Goal: Task Accomplishment & Management: Use online tool/utility

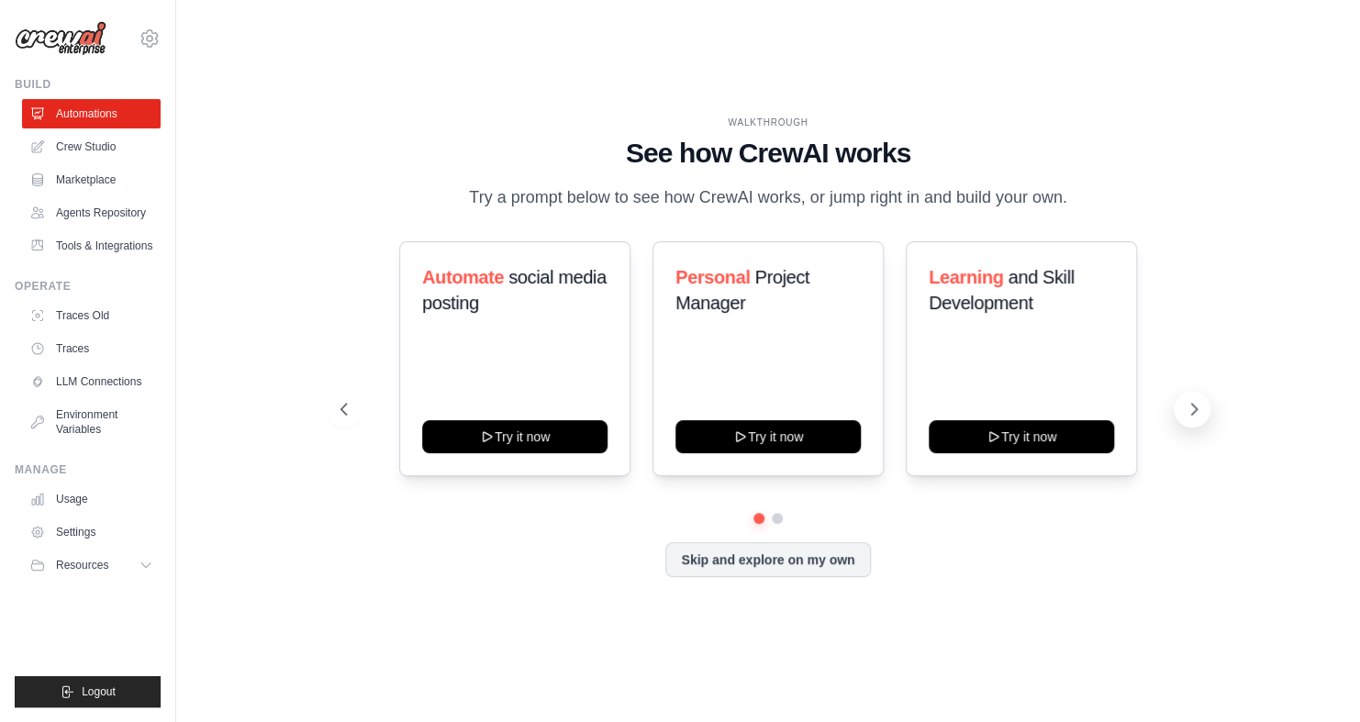
click at [1190, 407] on icon at bounding box center [1194, 409] width 18 height 18
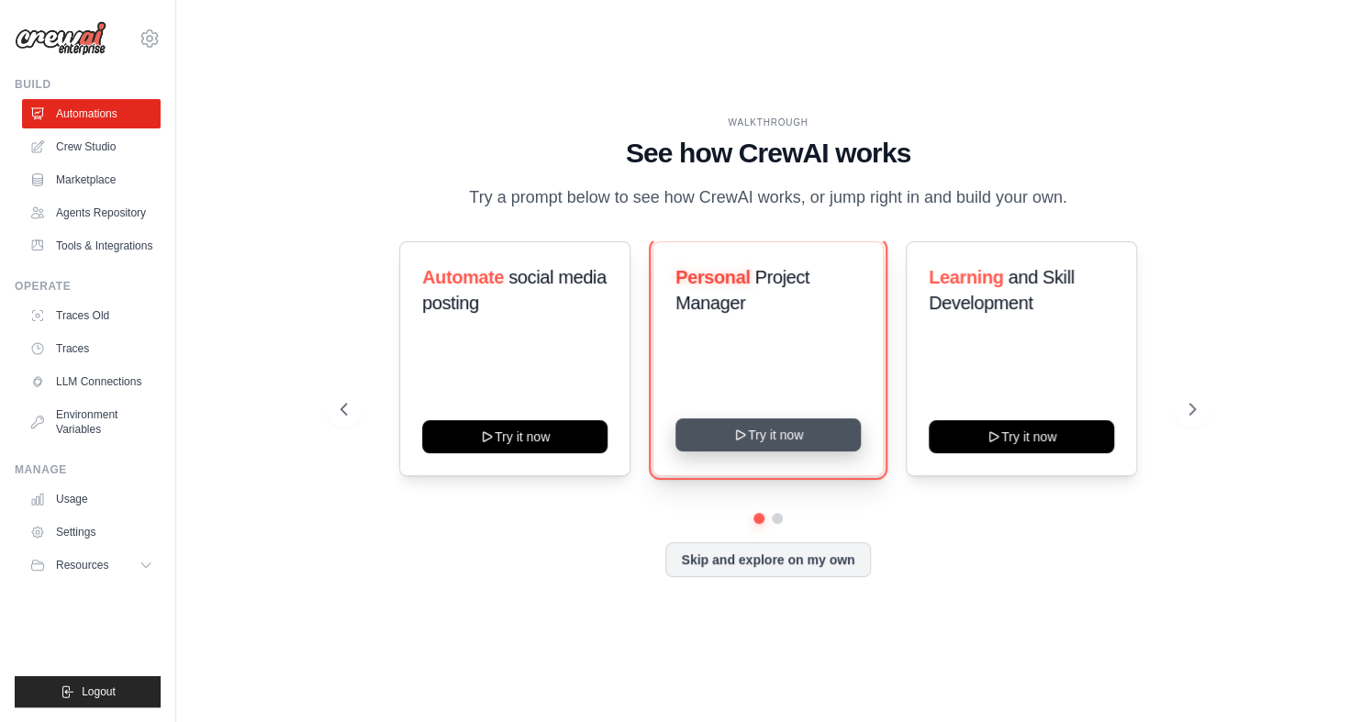
click at [817, 434] on button "Try it now" at bounding box center [767, 434] width 185 height 33
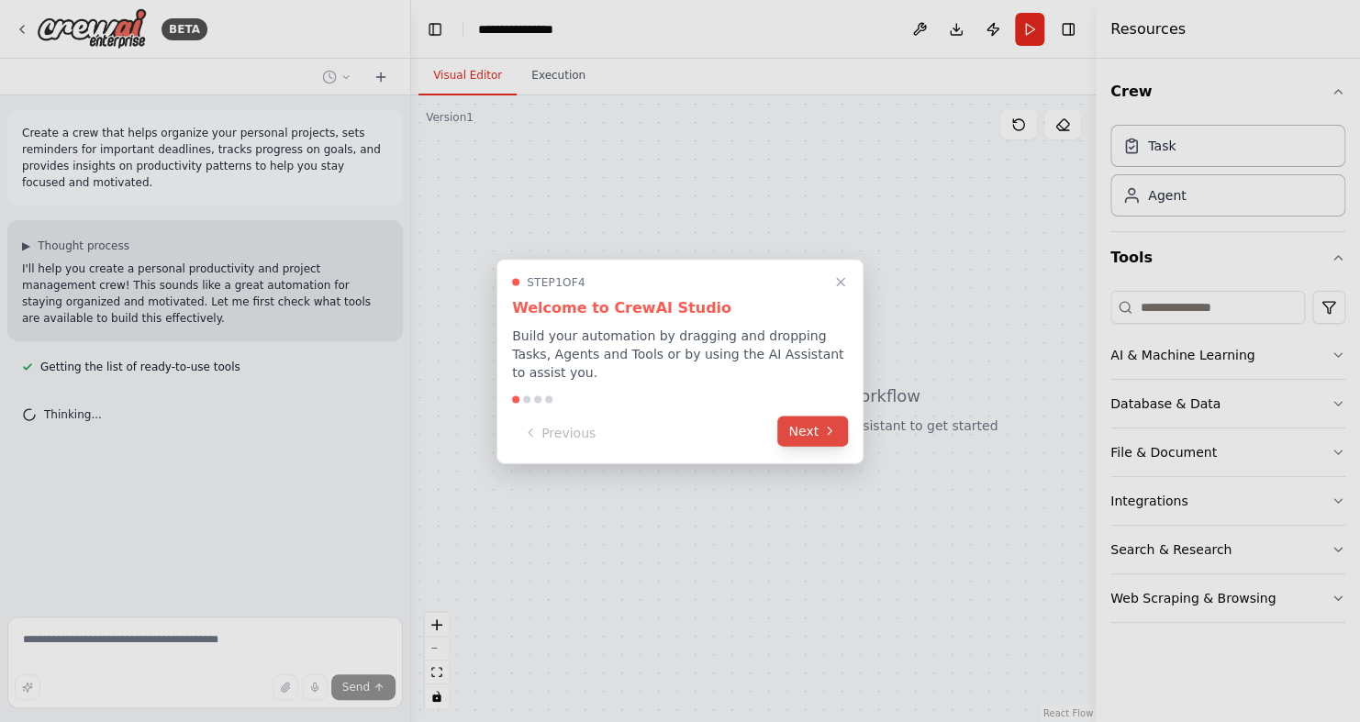
click at [822, 424] on icon at bounding box center [829, 431] width 15 height 15
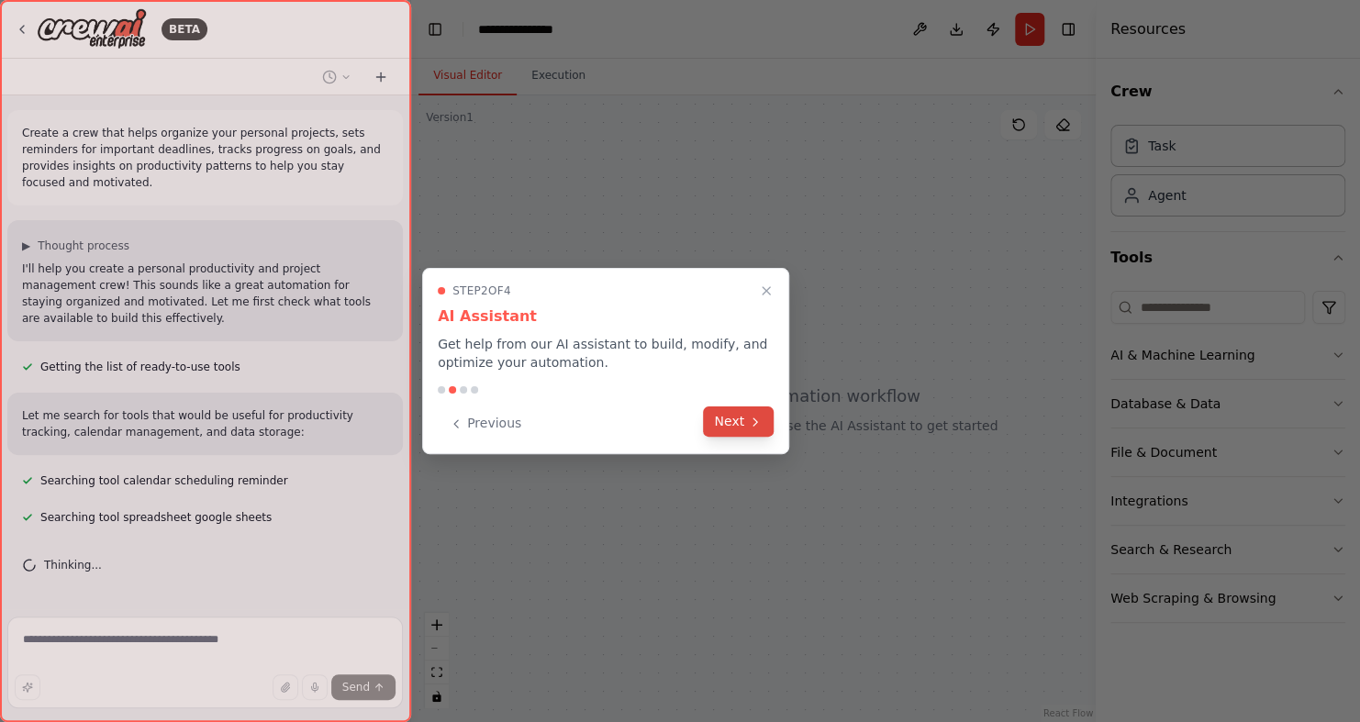
click at [751, 422] on icon at bounding box center [755, 422] width 15 height 15
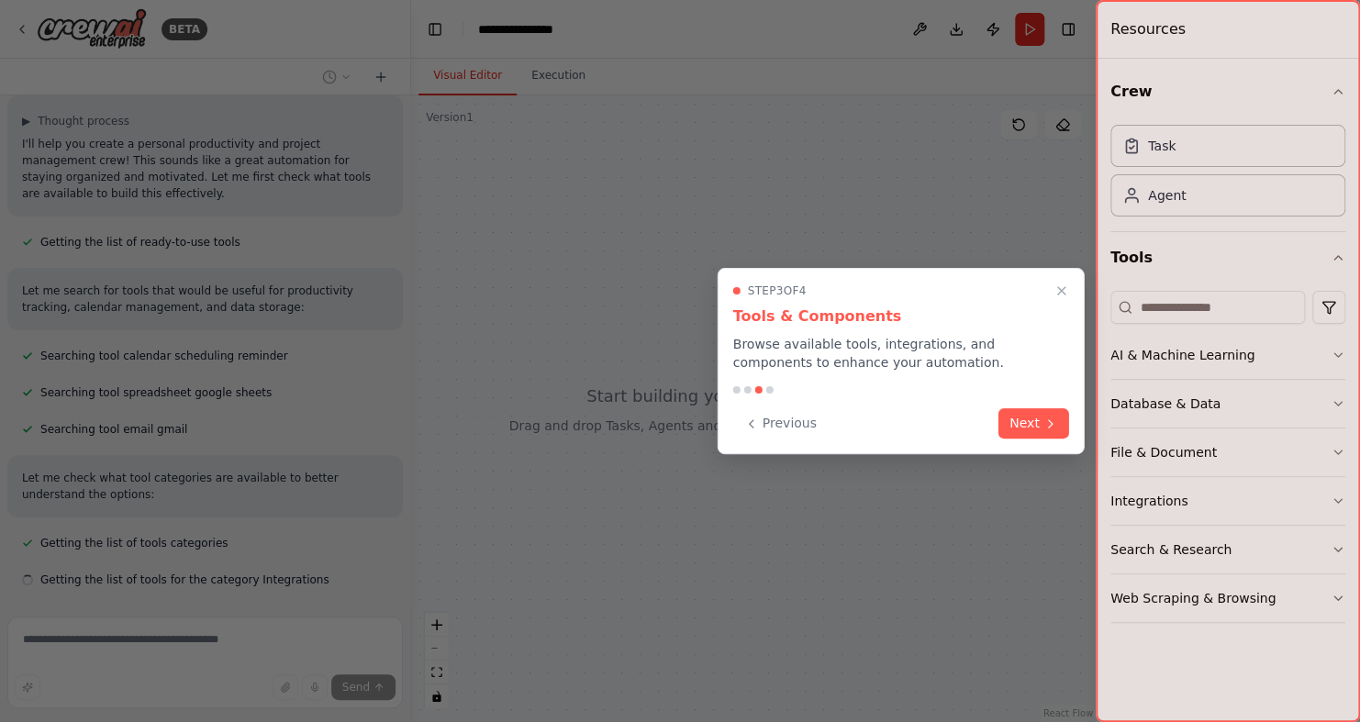
scroll to position [162, 0]
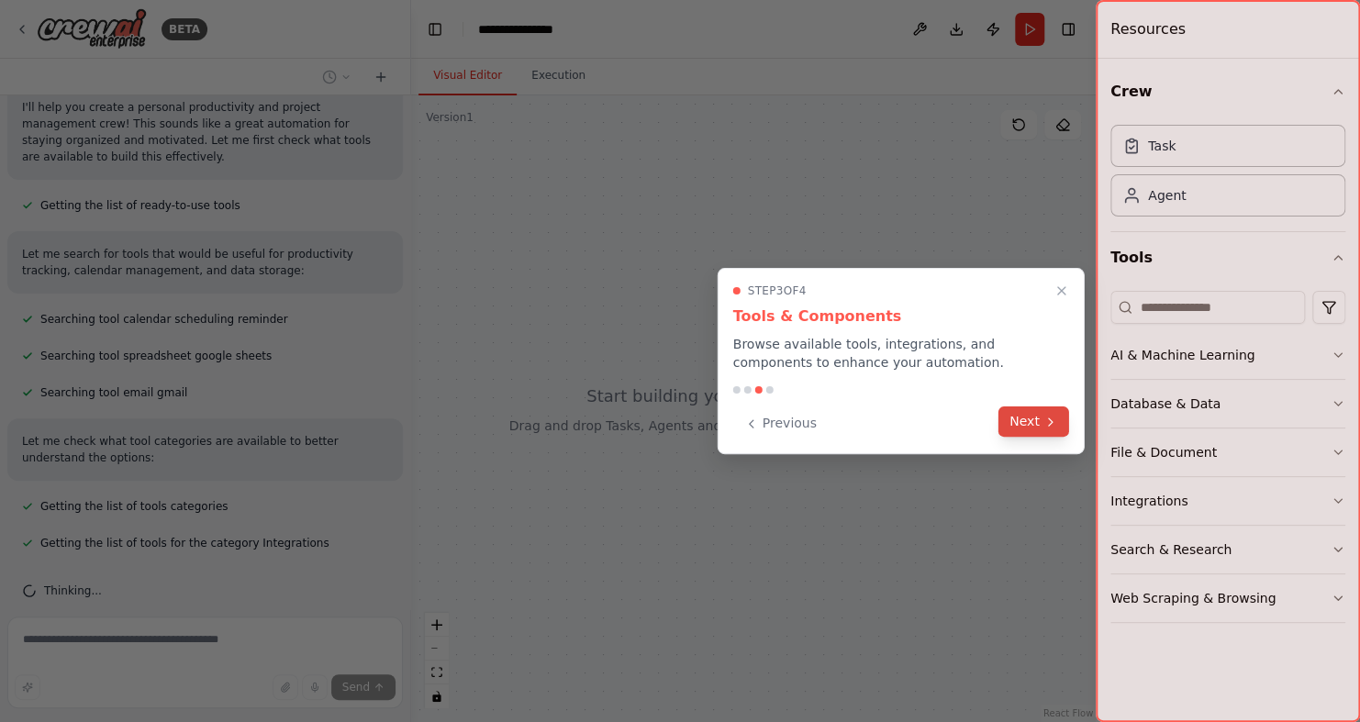
click at [1037, 422] on button "Next" at bounding box center [1033, 422] width 71 height 30
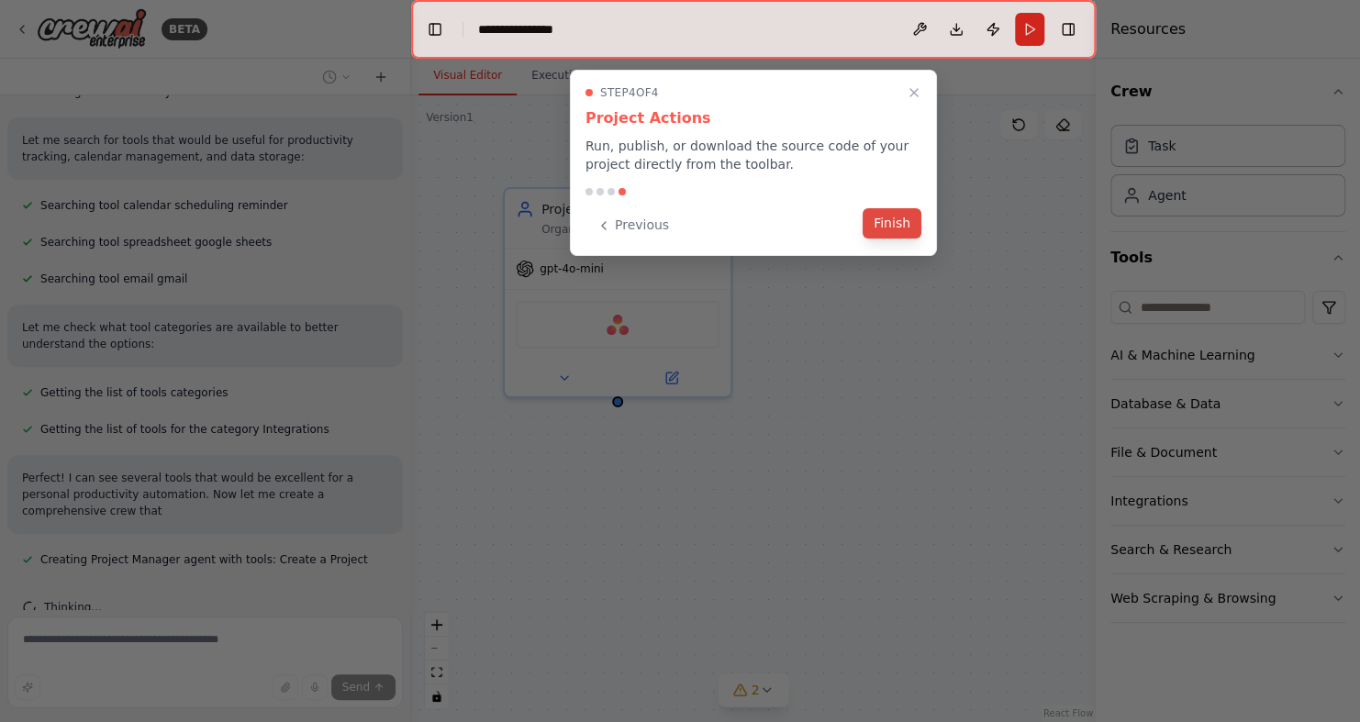
click at [886, 220] on button "Finish" at bounding box center [892, 223] width 59 height 30
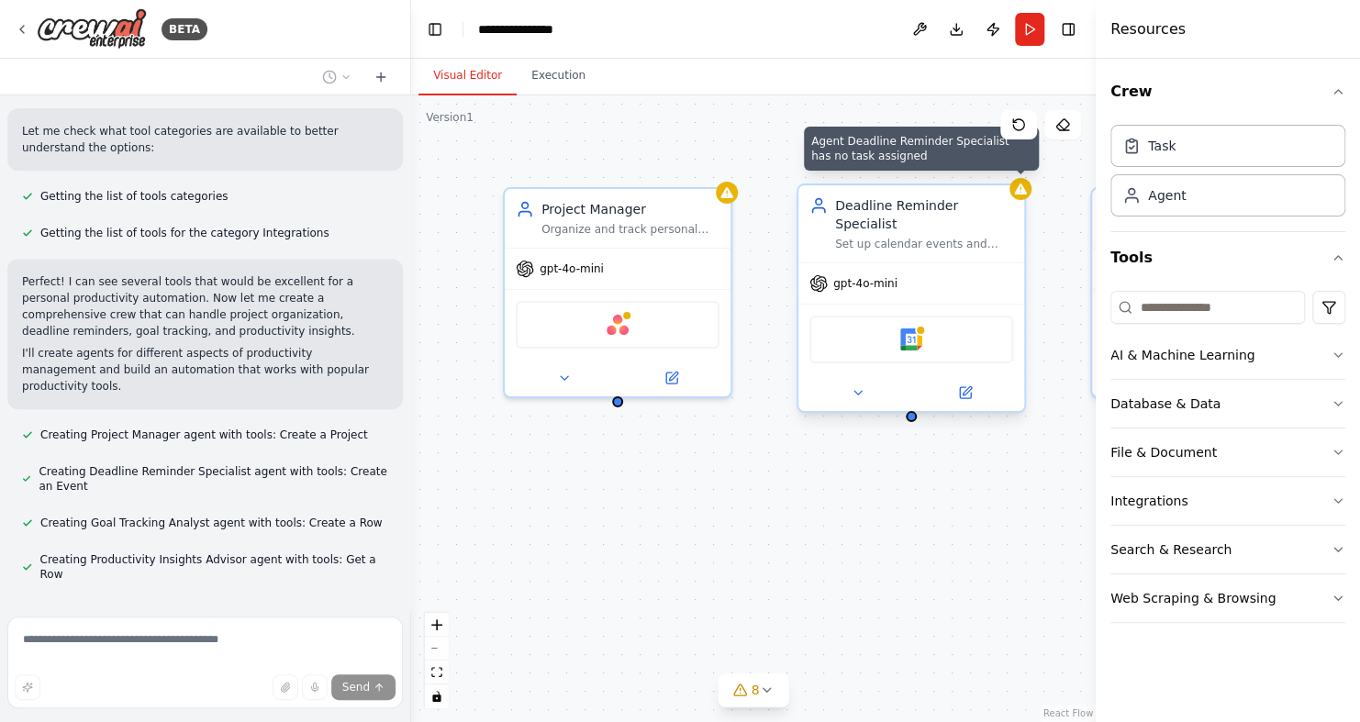
scroll to position [569, 0]
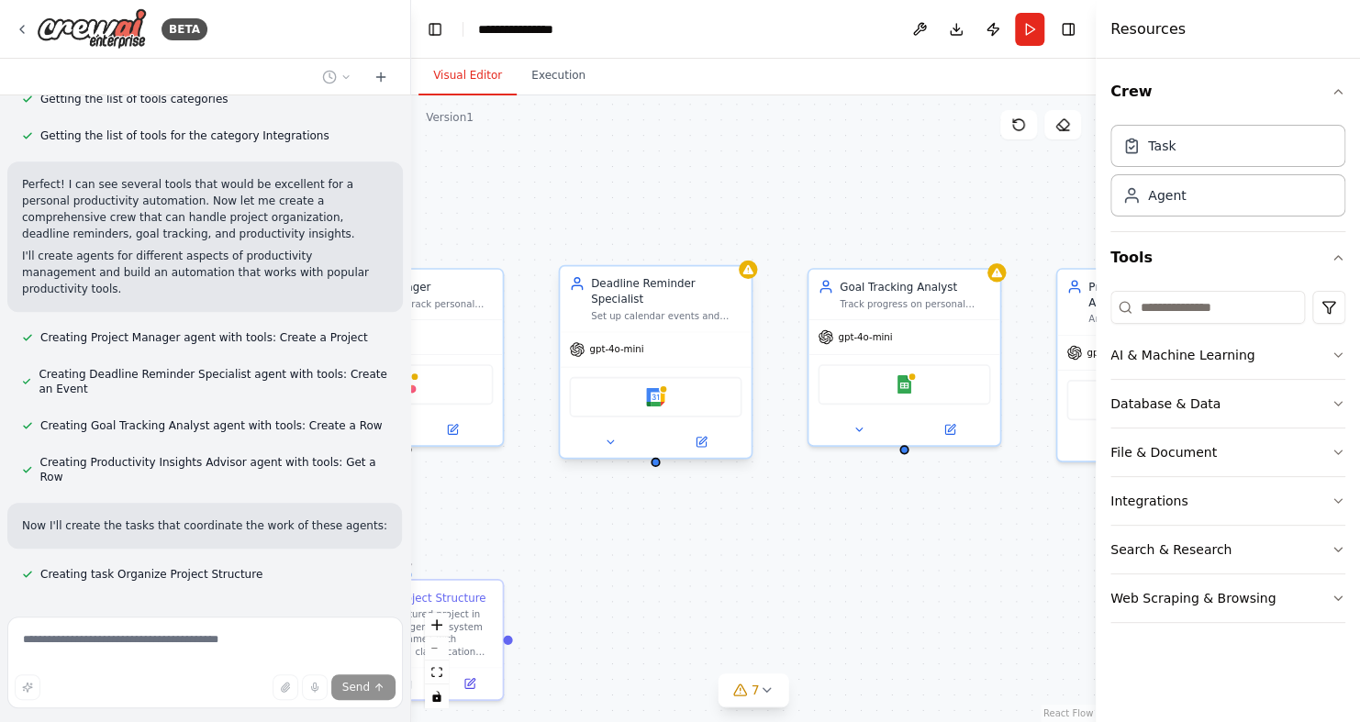
drag, startPoint x: 886, startPoint y: 500, endPoint x: 633, endPoint y: 543, distance: 256.0
click at [633, 543] on div ".deletable-edge-delete-btn { width: 20px; height: 20px; border: 0px solid #ffff…" at bounding box center [753, 408] width 685 height 627
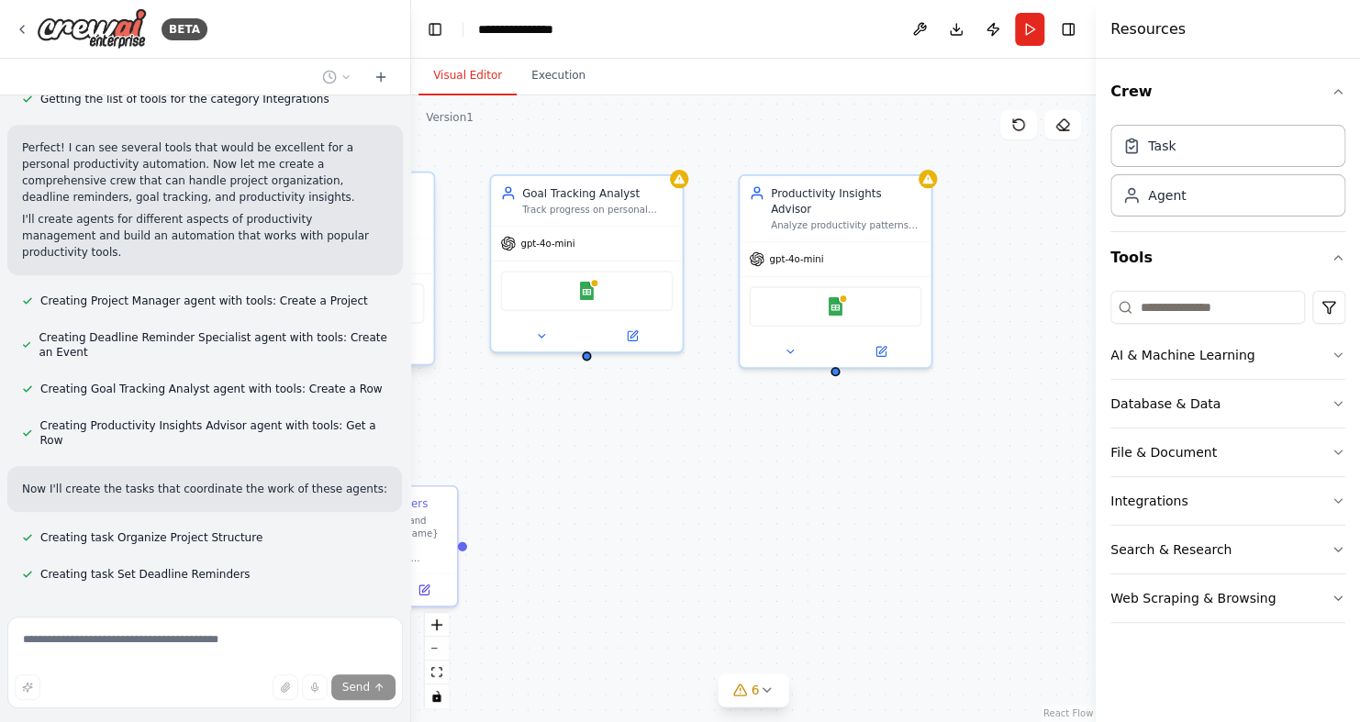
drag, startPoint x: 974, startPoint y: 588, endPoint x: 656, endPoint y: 495, distance: 331.0
click at [656, 495] on div ".deletable-edge-delete-btn { width: 20px; height: 20px; border: 0px solid #ffff…" at bounding box center [753, 408] width 685 height 627
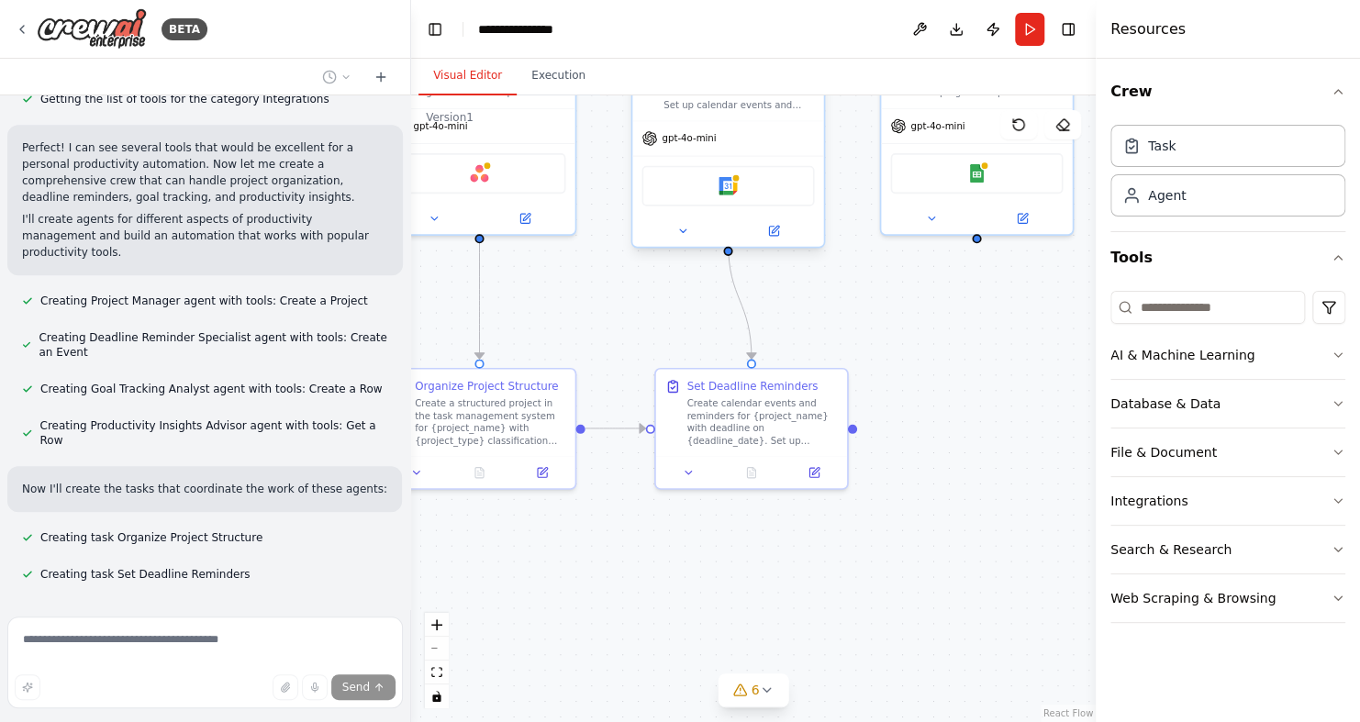
drag, startPoint x: 656, startPoint y: 495, endPoint x: 1046, endPoint y: 377, distance: 407.3
click at [1046, 377] on div ".deletable-edge-delete-btn { width: 20px; height: 20px; border: 0px solid #ffff…" at bounding box center [753, 408] width 685 height 627
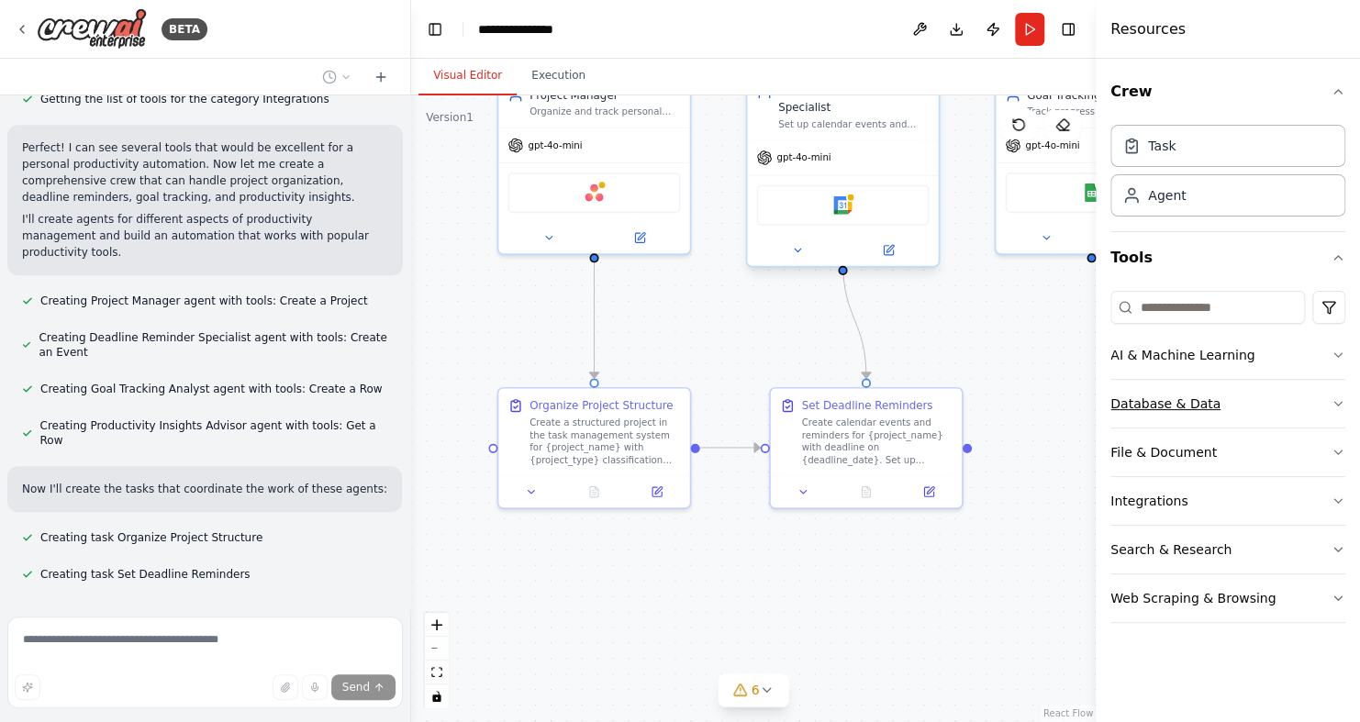
drag, startPoint x: 1046, startPoint y: 377, endPoint x: 1161, endPoint y: 396, distance: 116.3
click at [1161, 396] on div "BETA Create a crew that helps organize your personal projects, sets reminders f…" at bounding box center [680, 361] width 1360 height 722
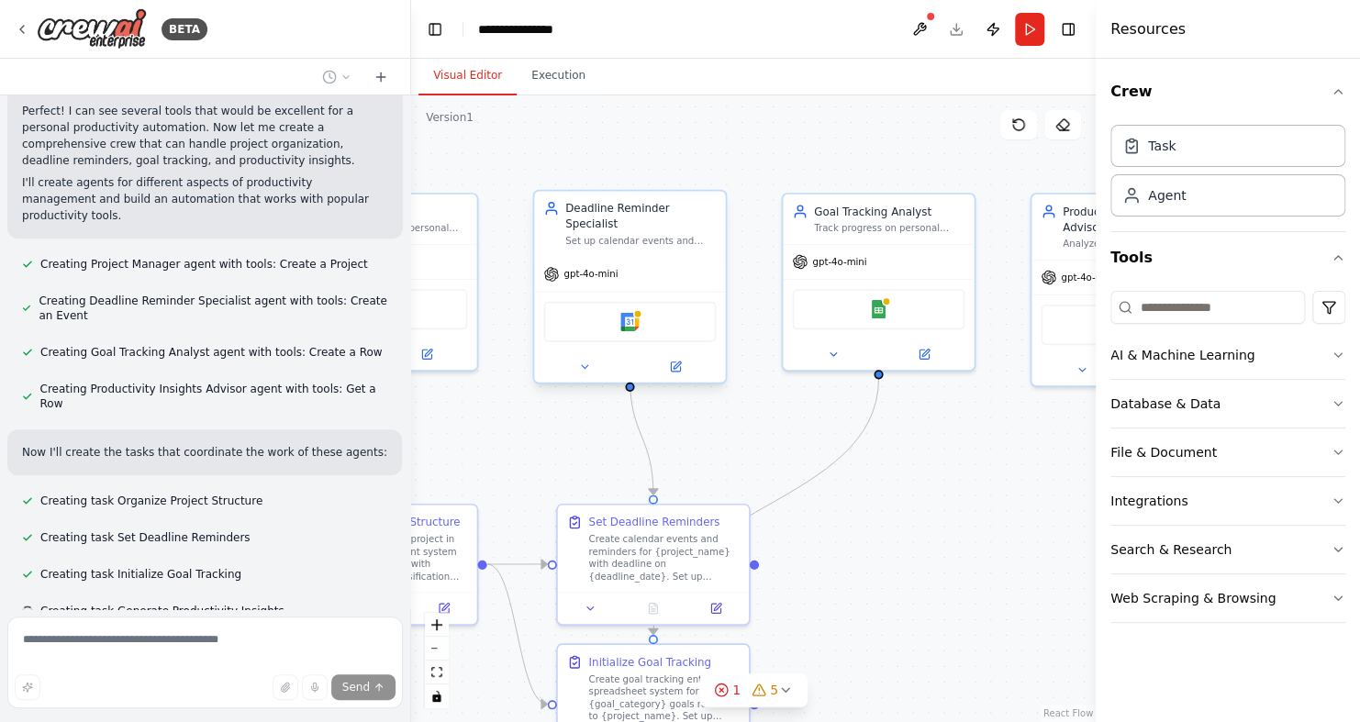
scroll to position [679, 0]
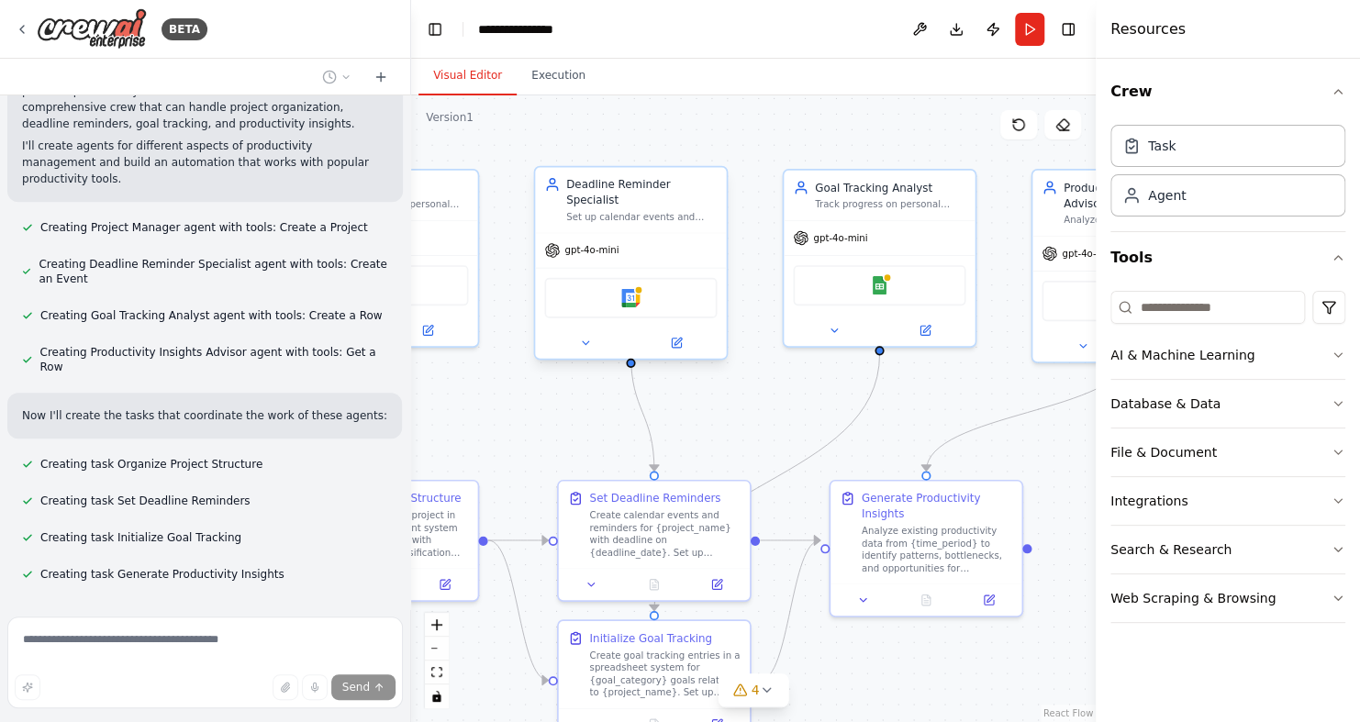
drag, startPoint x: 1023, startPoint y: 554, endPoint x: 775, endPoint y: 461, distance: 264.9
click at [775, 461] on div ".deletable-edge-delete-btn { width: 20px; height: 20px; border: 0px solid #ffff…" at bounding box center [753, 408] width 685 height 627
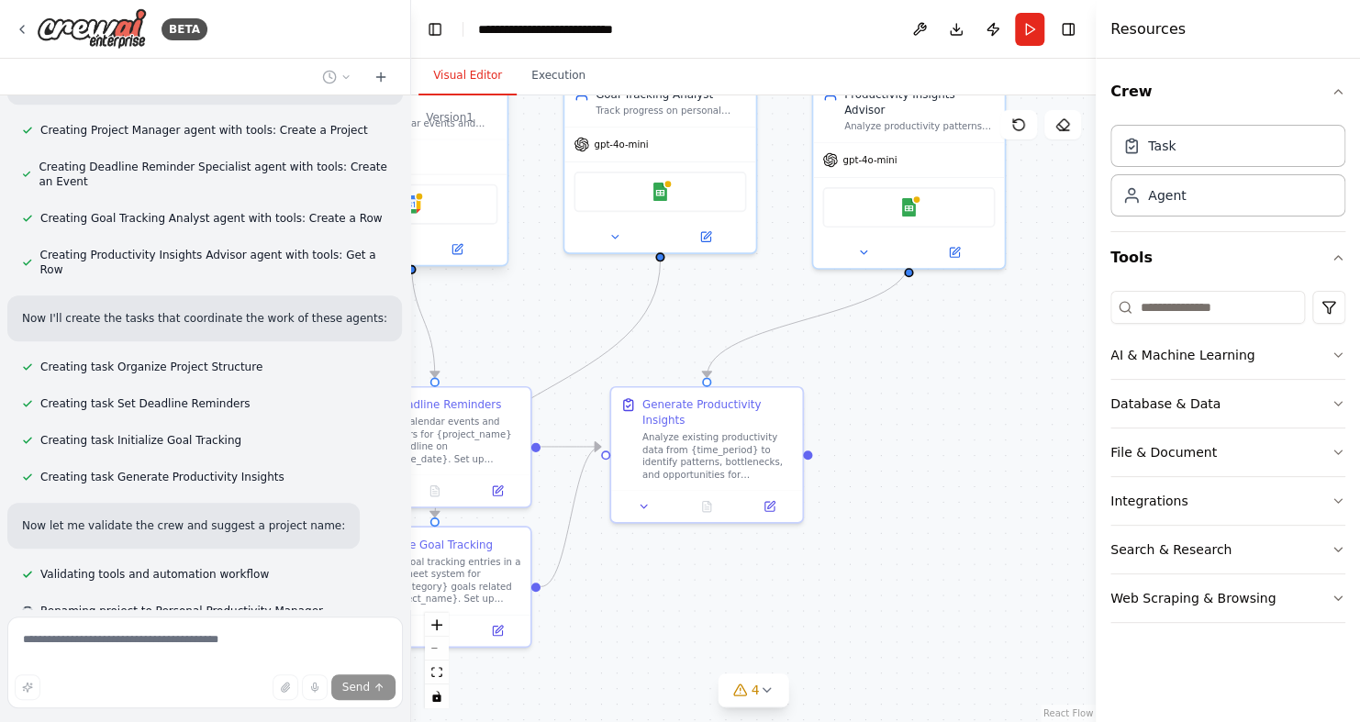
scroll to position [813, 0]
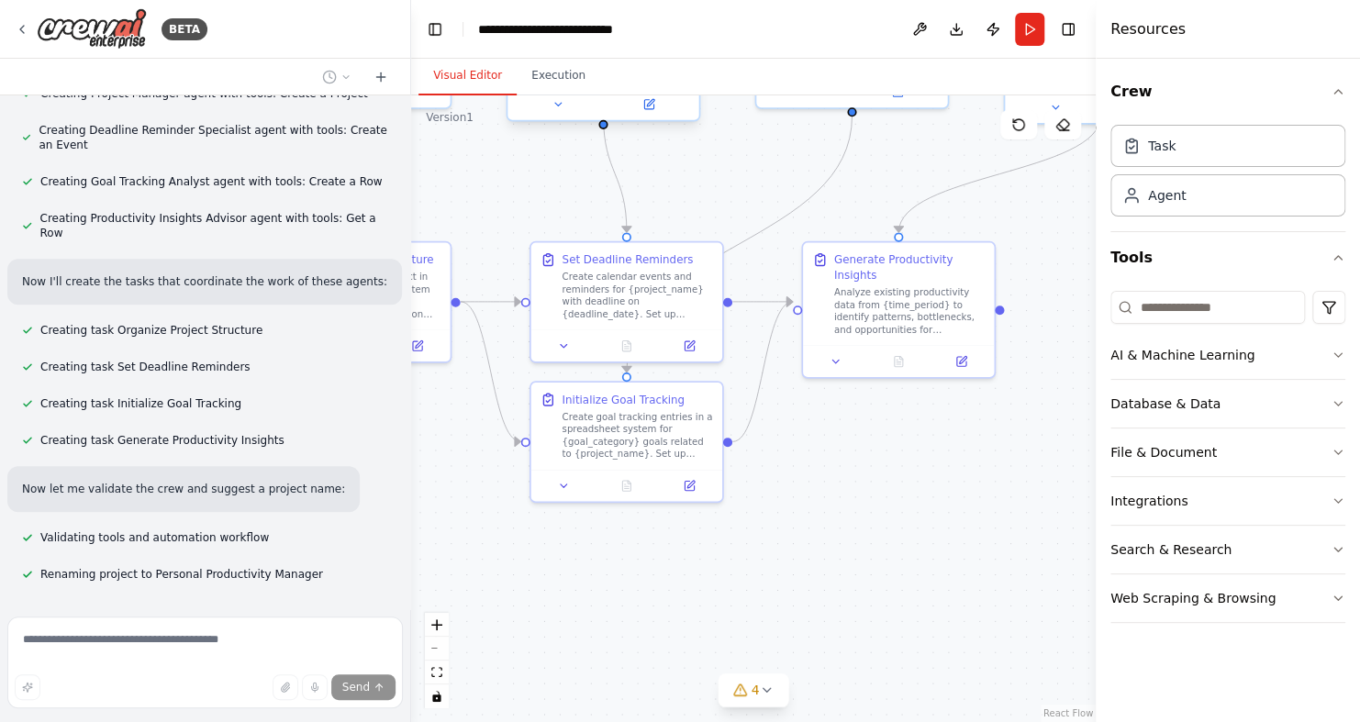
drag, startPoint x: 914, startPoint y: 493, endPoint x: 922, endPoint y: 441, distance: 53.0
click at [922, 441] on div ".deletable-edge-delete-btn { width: 20px; height: 20px; border: 0px solid #ffff…" at bounding box center [753, 408] width 685 height 627
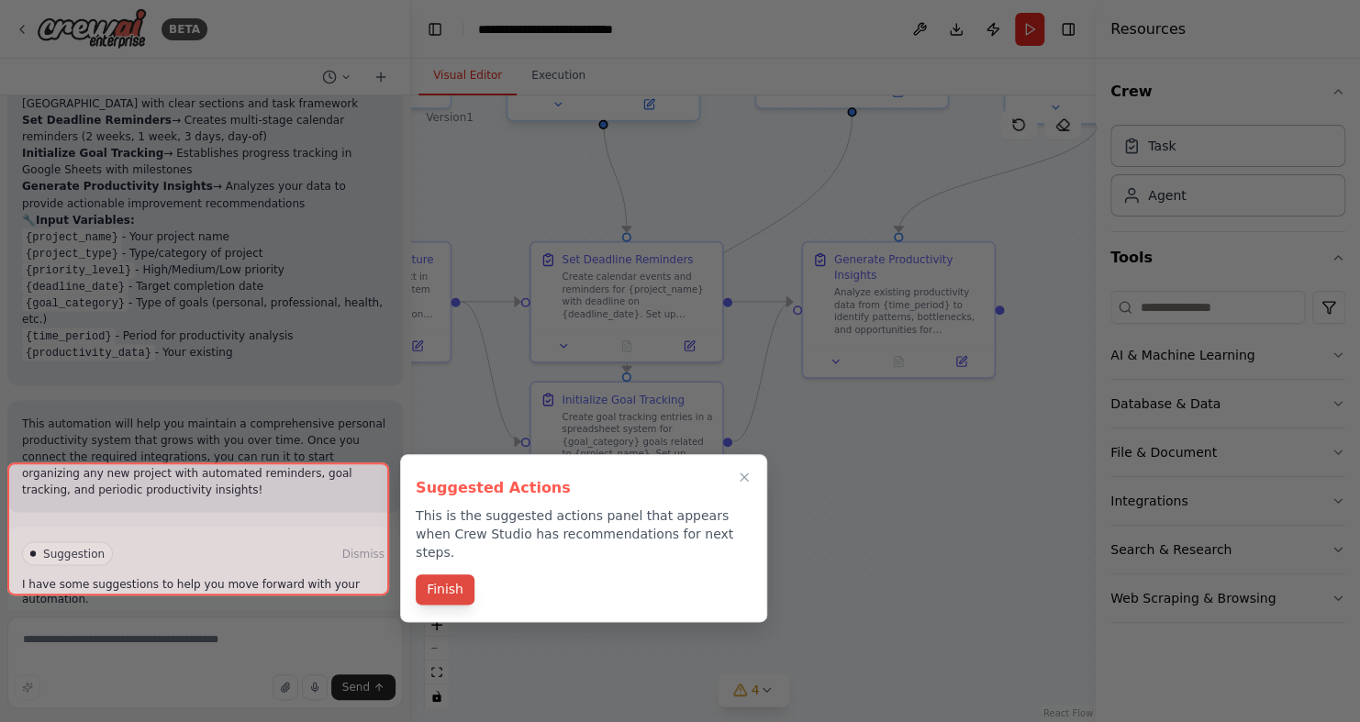
click at [461, 574] on button "Finish" at bounding box center [445, 589] width 59 height 30
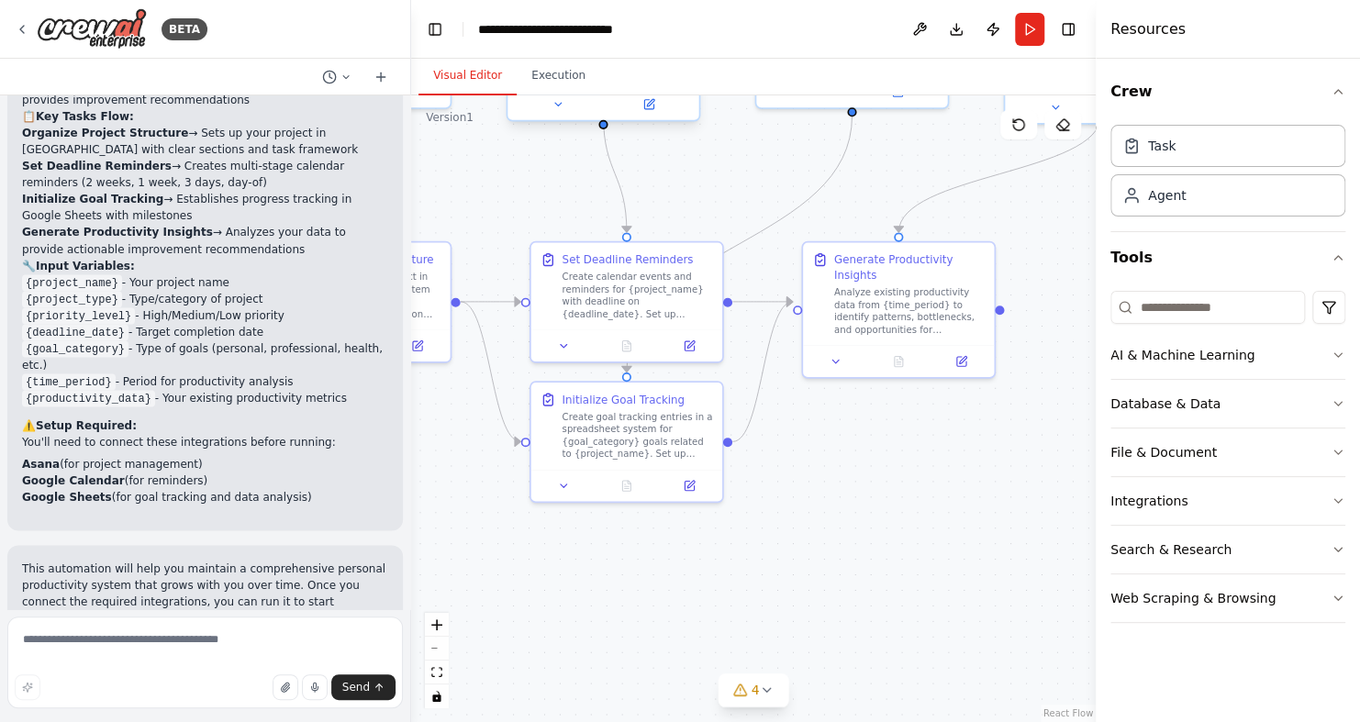
scroll to position [1690, 0]
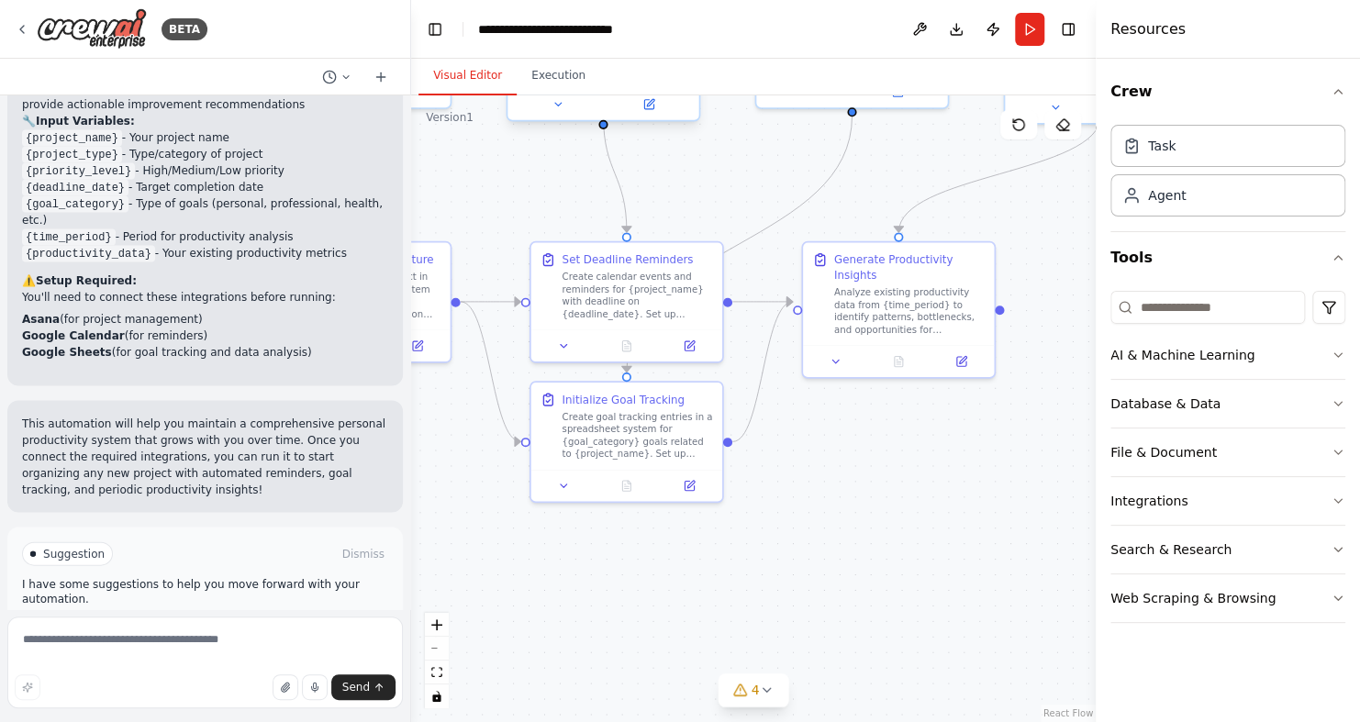
click at [480, 445] on div ".deletable-edge-delete-btn { width: 20px; height: 20px; border: 0px solid #ffff…" at bounding box center [753, 408] width 685 height 627
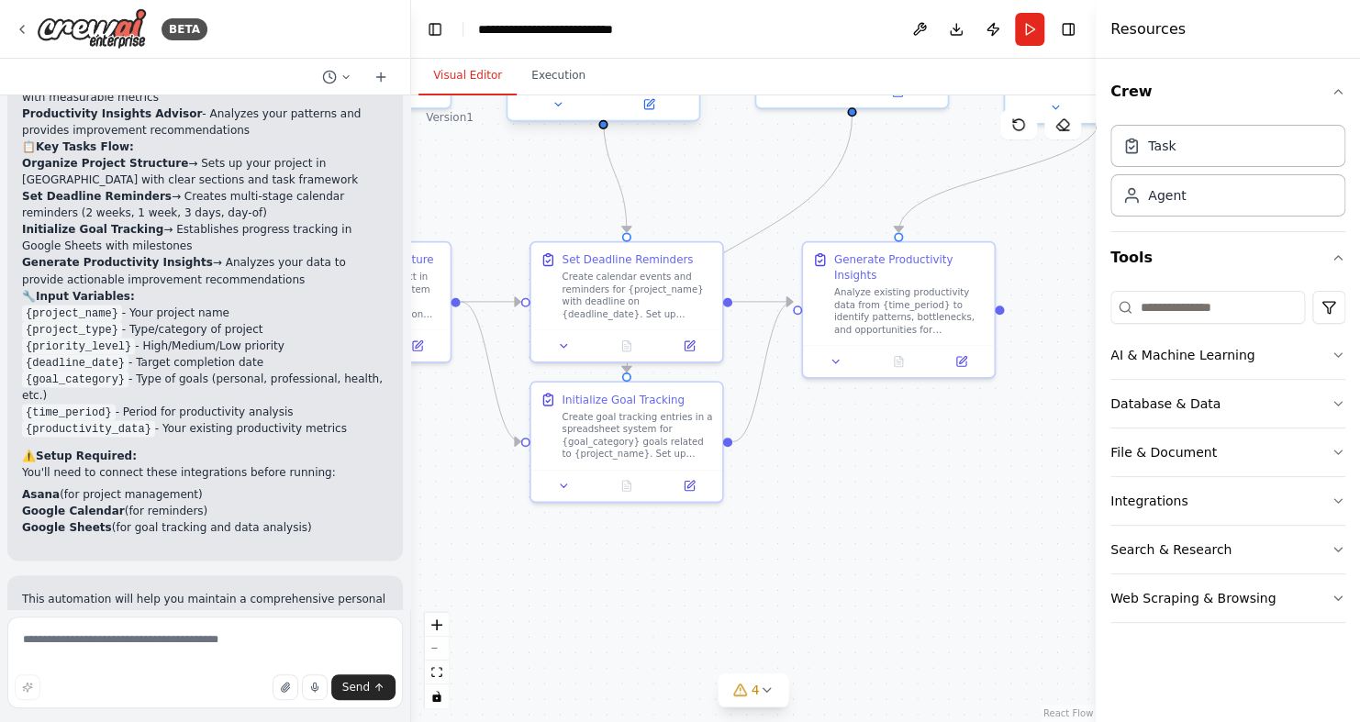
scroll to position [1506, 0]
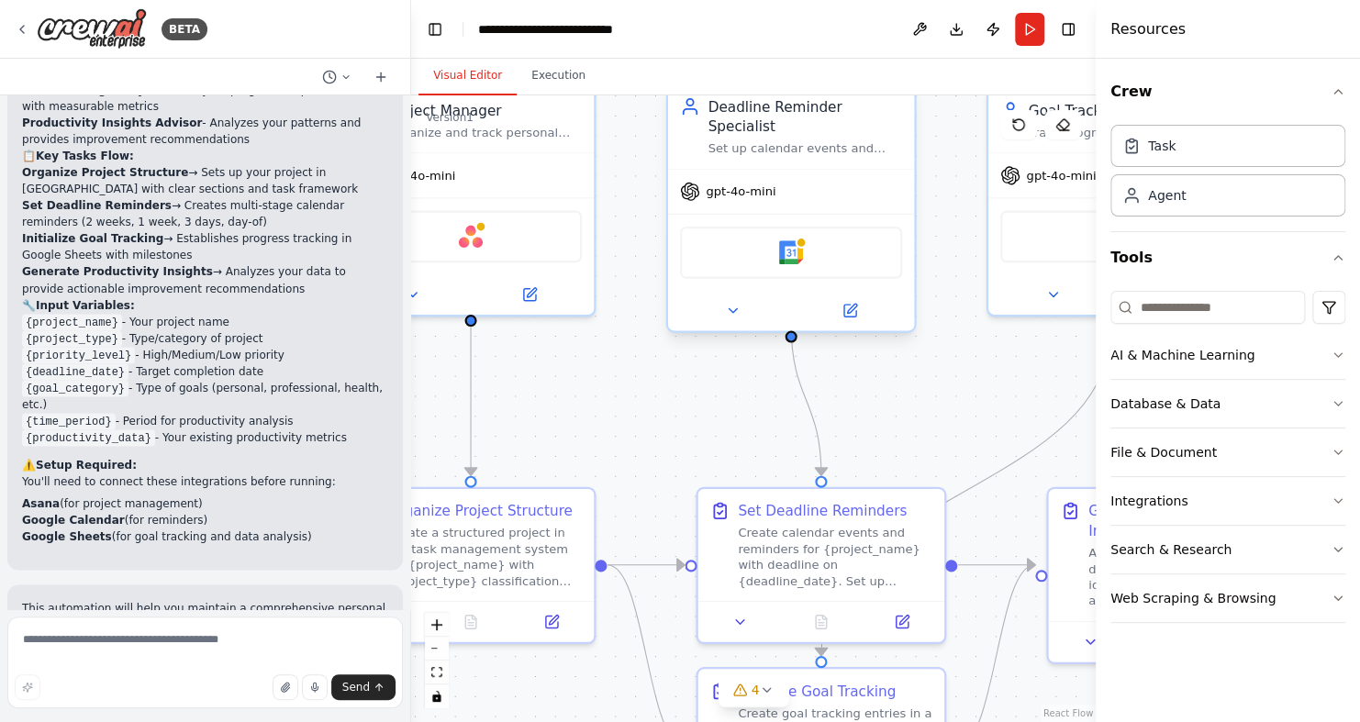
drag, startPoint x: 499, startPoint y: 245, endPoint x: 711, endPoint y: 569, distance: 387.2
click at [711, 569] on div ".deletable-edge-delete-btn { width: 20px; height: 20px; border: 0px solid #ffff…" at bounding box center [753, 408] width 685 height 627
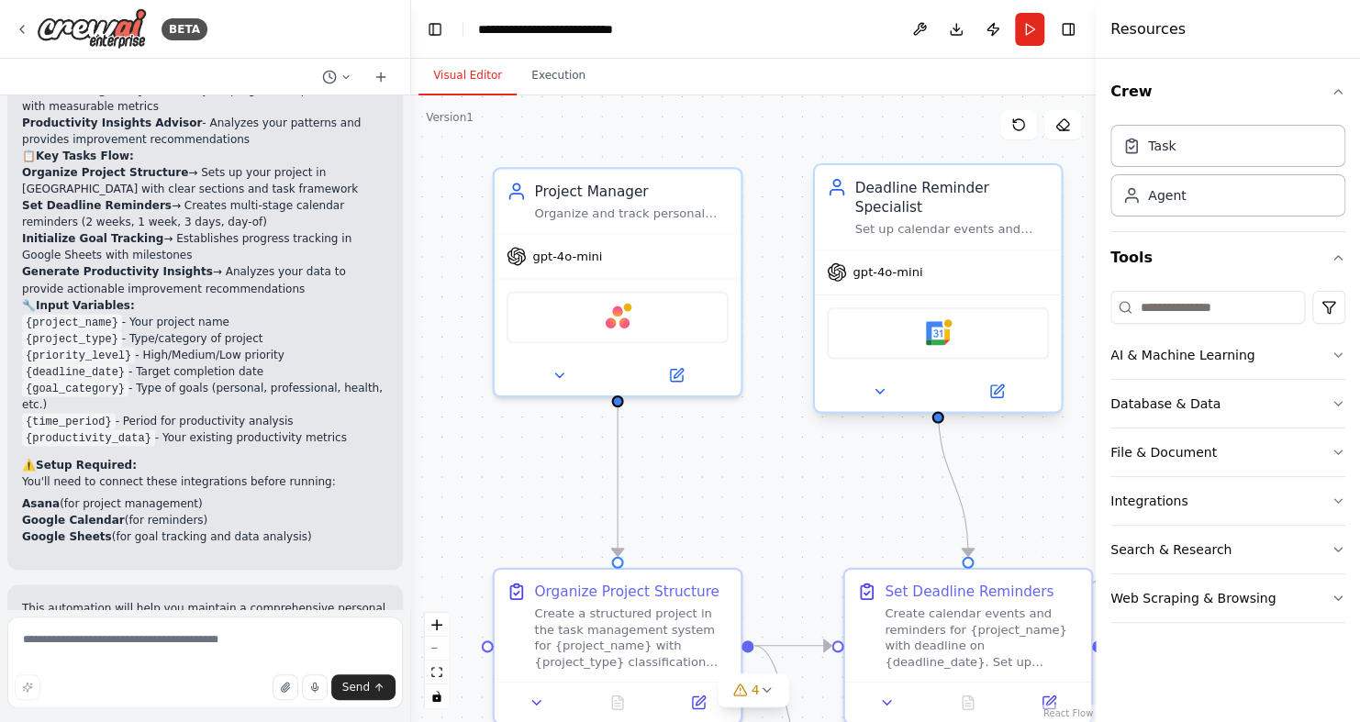
drag, startPoint x: 657, startPoint y: 488, endPoint x: 773, endPoint y: 489, distance: 115.6
click at [773, 489] on div ".deletable-edge-delete-btn { width: 20px; height: 20px; border: 0px solid #ffff…" at bounding box center [753, 408] width 685 height 627
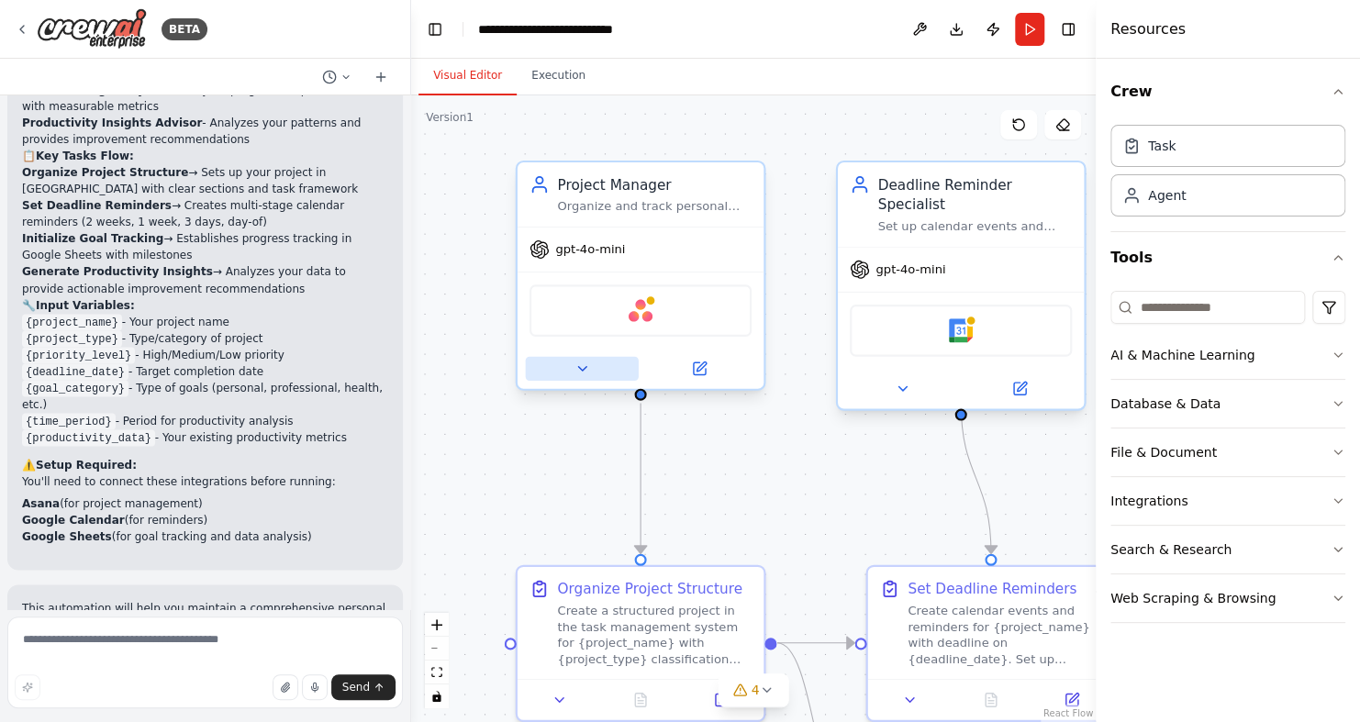
click at [574, 357] on button at bounding box center [581, 369] width 113 height 24
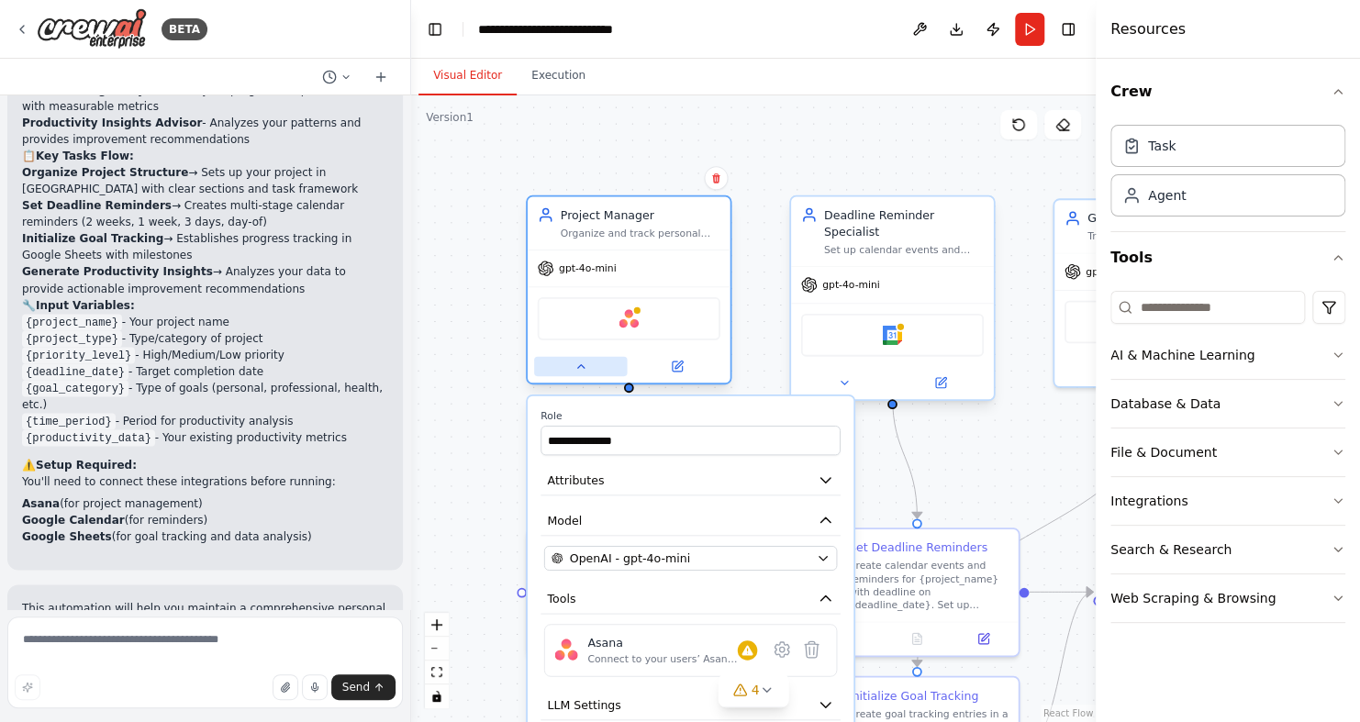
click at [574, 357] on button at bounding box center [580, 367] width 93 height 20
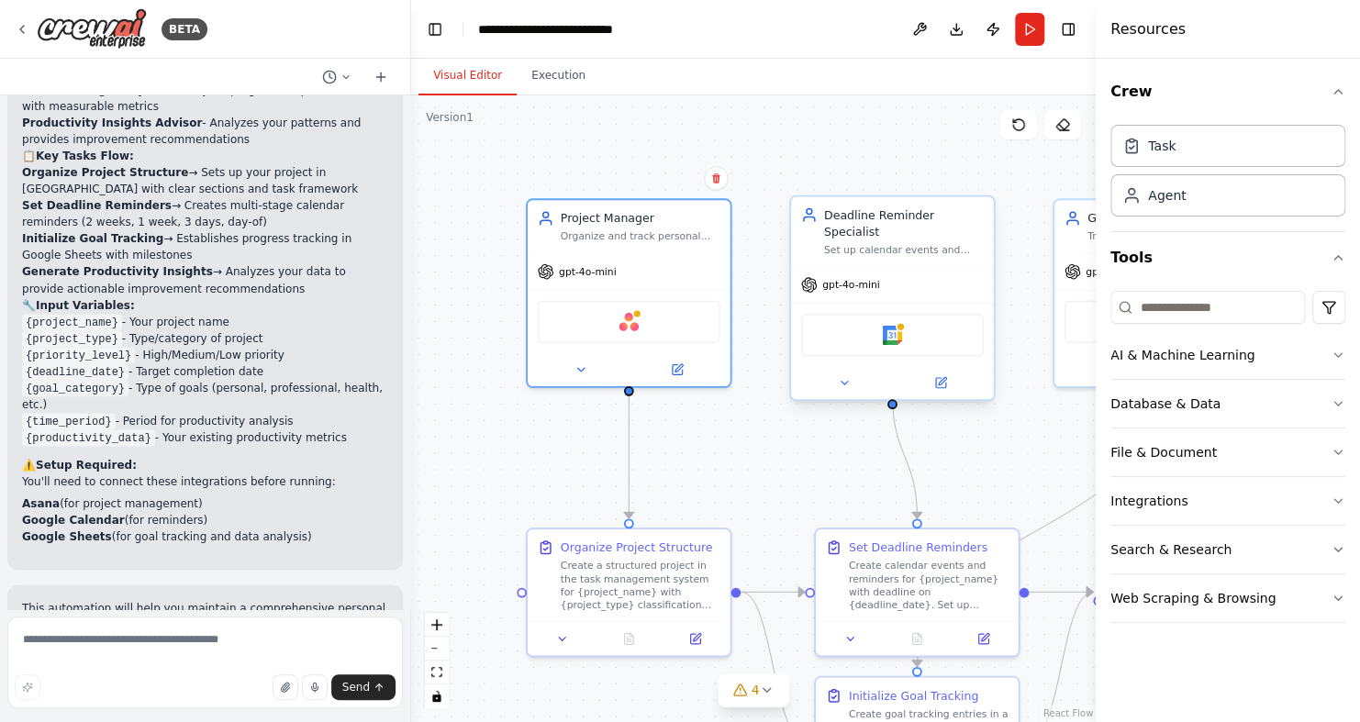
scroll to position [1690, 0]
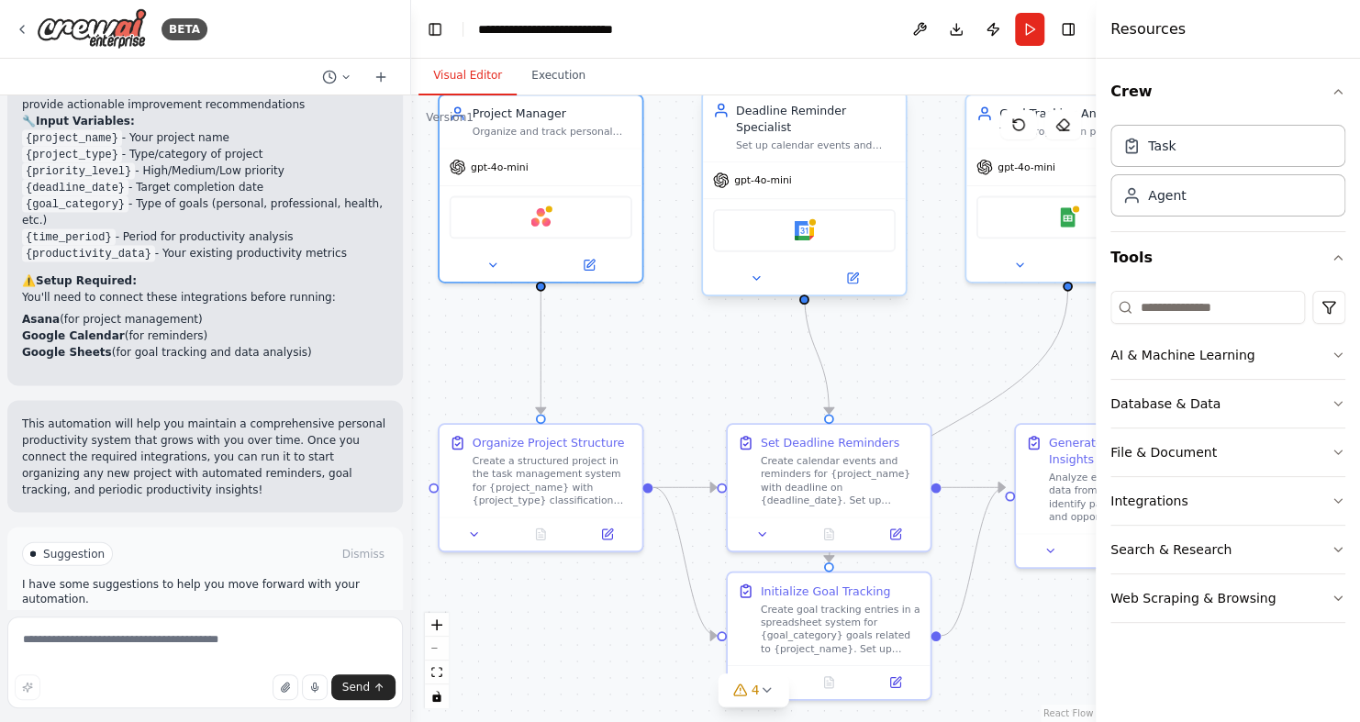
drag, startPoint x: 500, startPoint y: 451, endPoint x: 412, endPoint y: 346, distance: 136.8
click at [412, 346] on div ".deletable-edge-delete-btn { width: 20px; height: 20px; border: 0px solid #ffff…" at bounding box center [753, 408] width 685 height 627
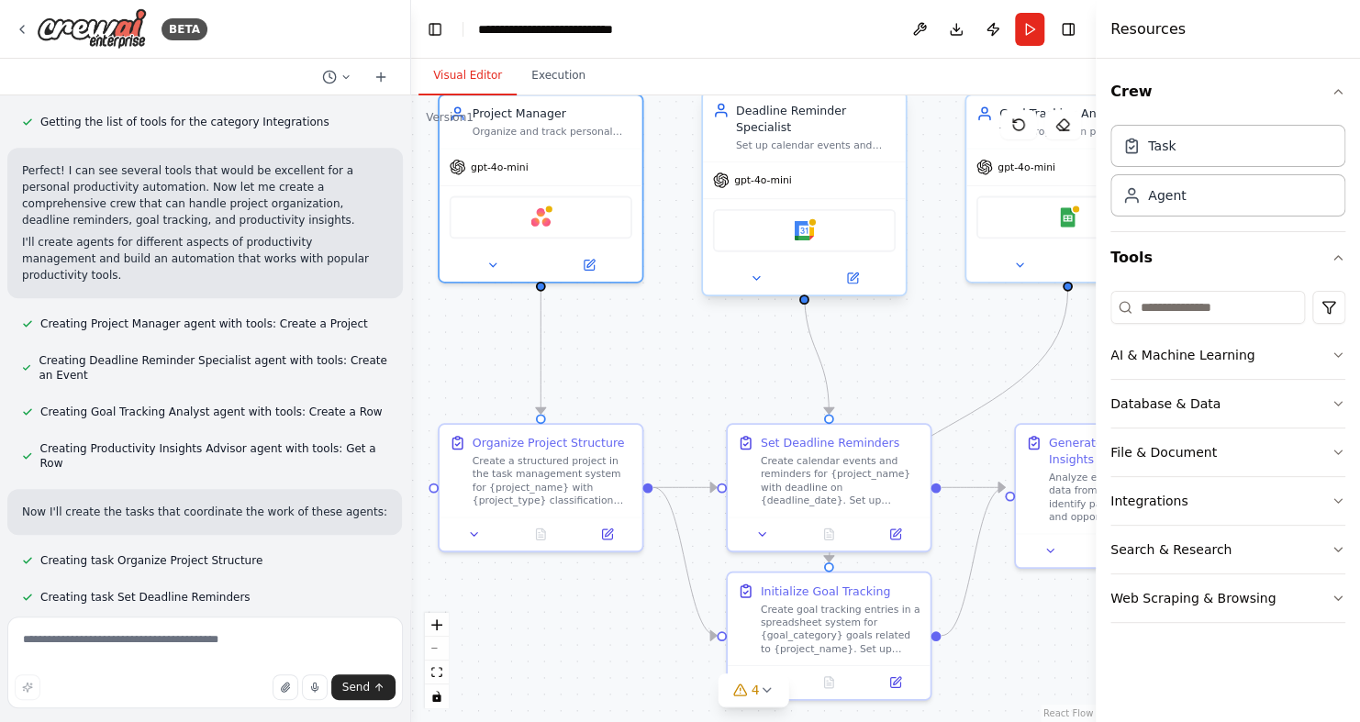
scroll to position [582, 0]
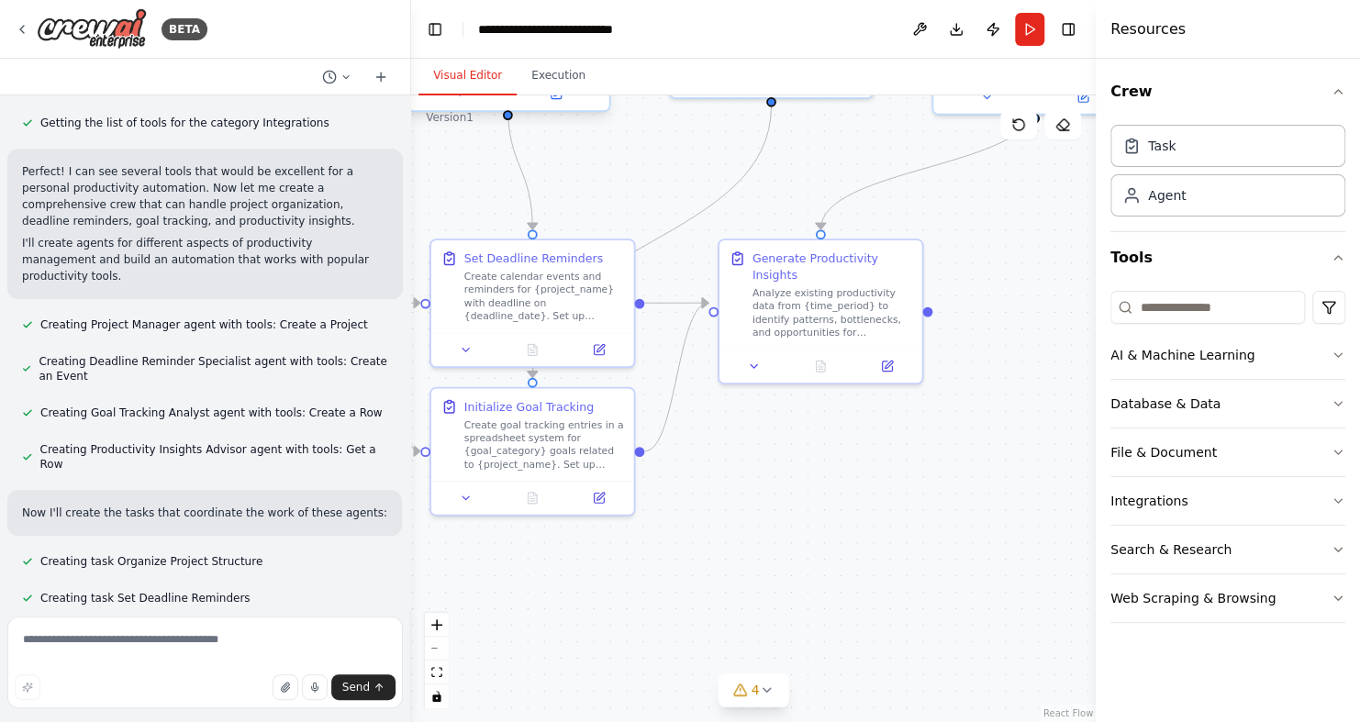
drag, startPoint x: 628, startPoint y: 322, endPoint x: 331, endPoint y: 138, distance: 349.1
click at [331, 138] on div "BETA Create a crew that helps organize your personal projects, sets reminders f…" at bounding box center [680, 361] width 1360 height 722
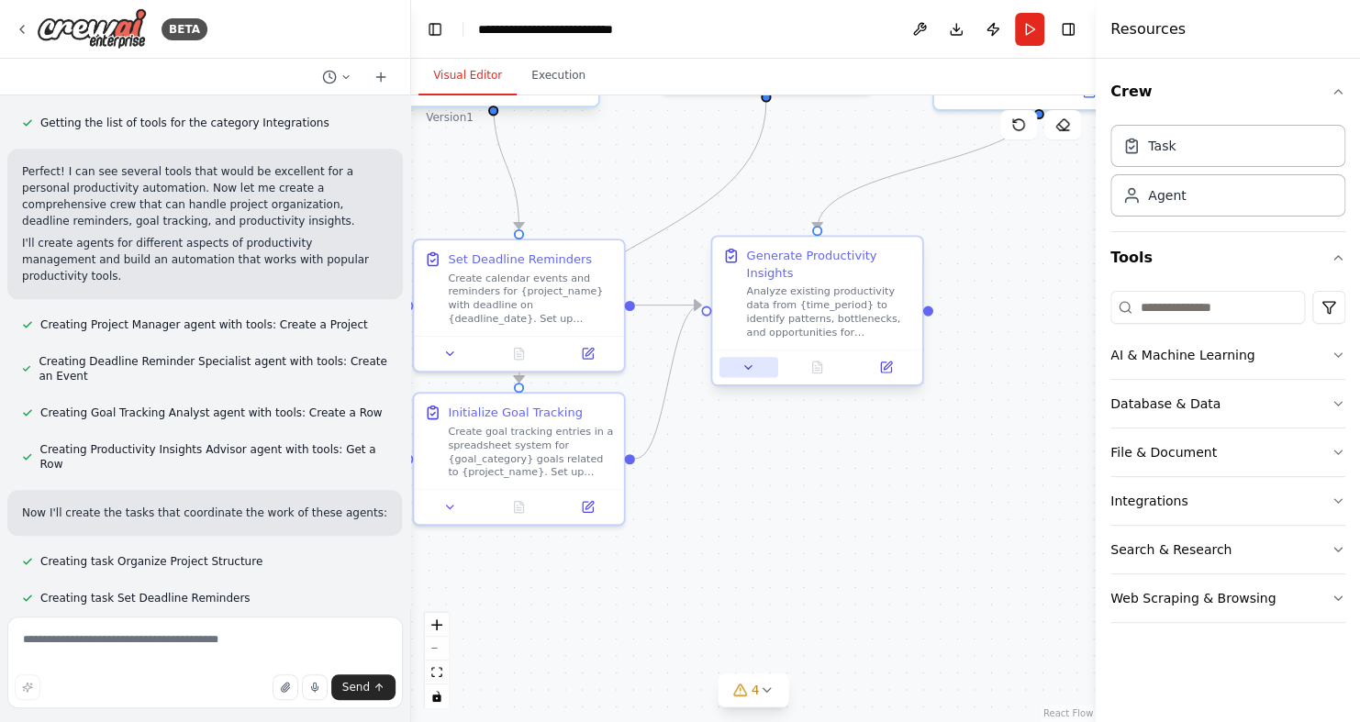
click at [750, 360] on div at bounding box center [816, 367] width 209 height 35
click at [756, 357] on button at bounding box center [748, 367] width 59 height 20
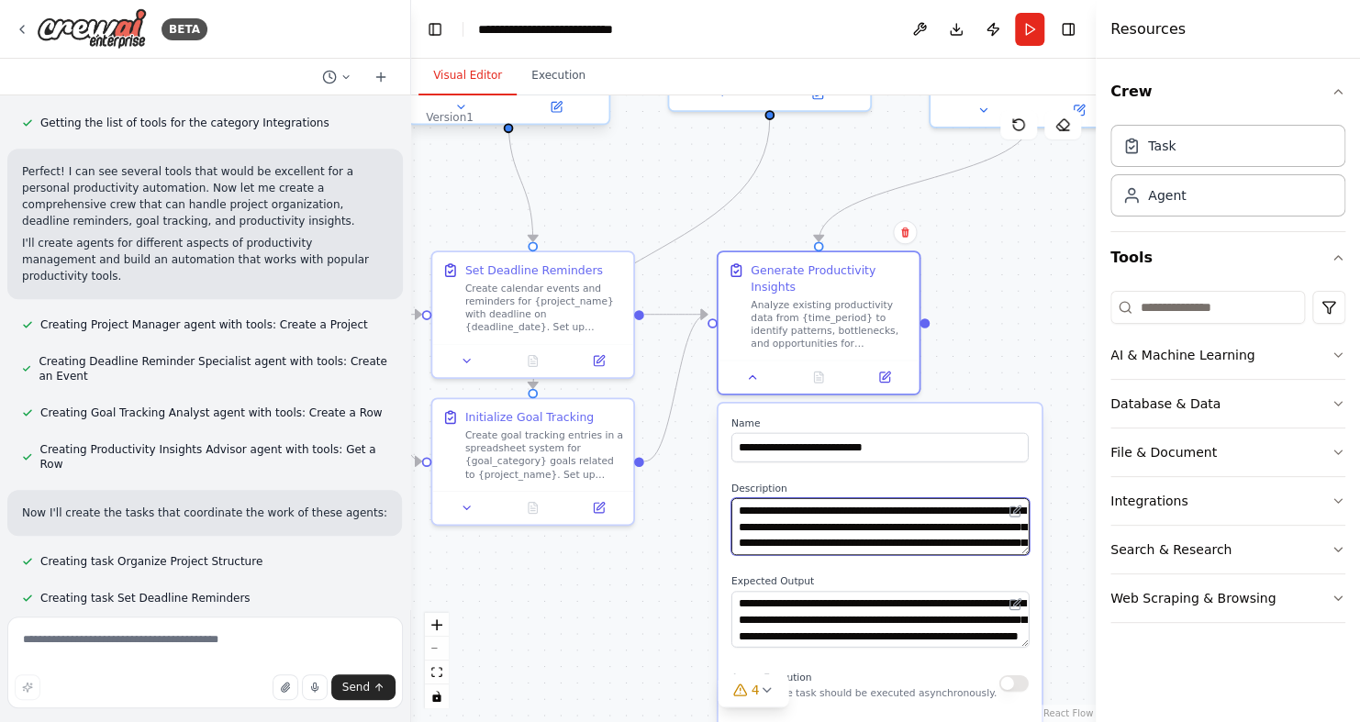
click at [856, 519] on textarea "**********" at bounding box center [879, 526] width 297 height 57
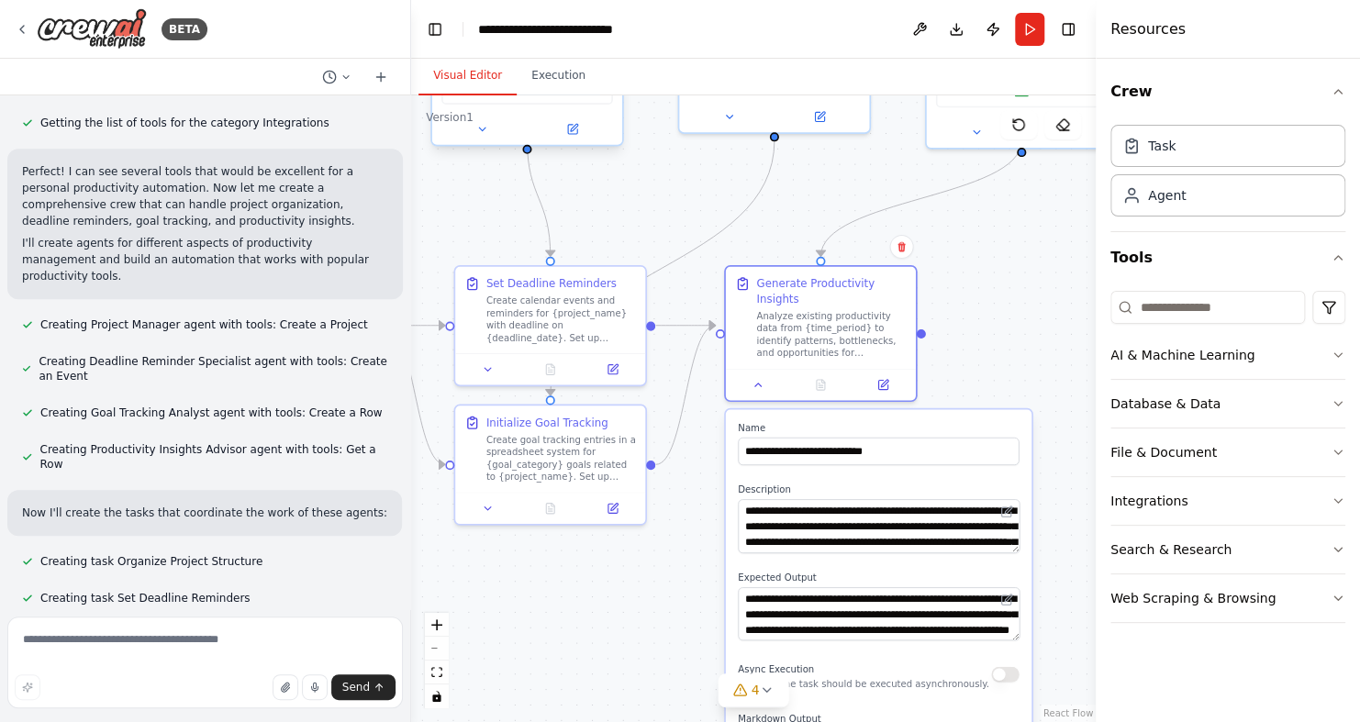
click at [957, 332] on div ".deletable-edge-delete-btn { width: 20px; height: 20px; border: 0px solid #ffff…" at bounding box center [753, 408] width 685 height 627
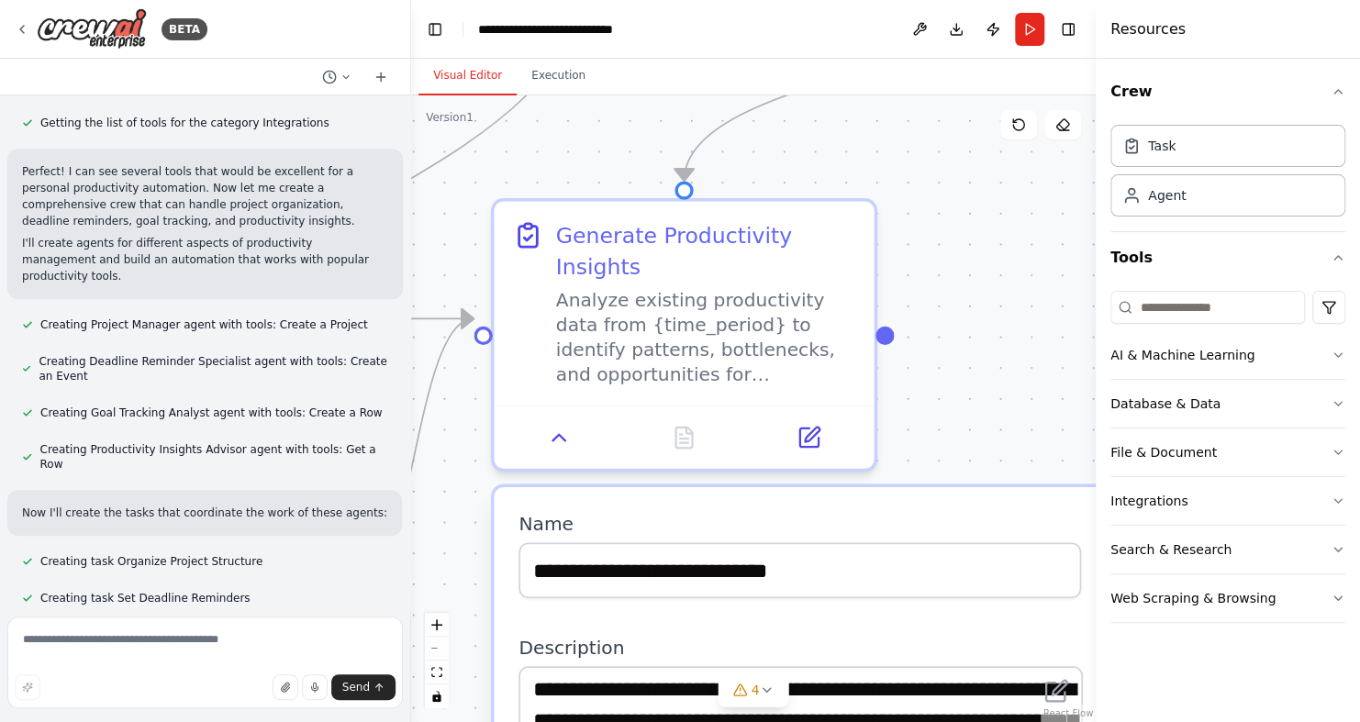
click at [957, 332] on div ".deletable-edge-delete-btn { width: 20px; height: 20px; border: 0px solid #ffff…" at bounding box center [753, 408] width 685 height 627
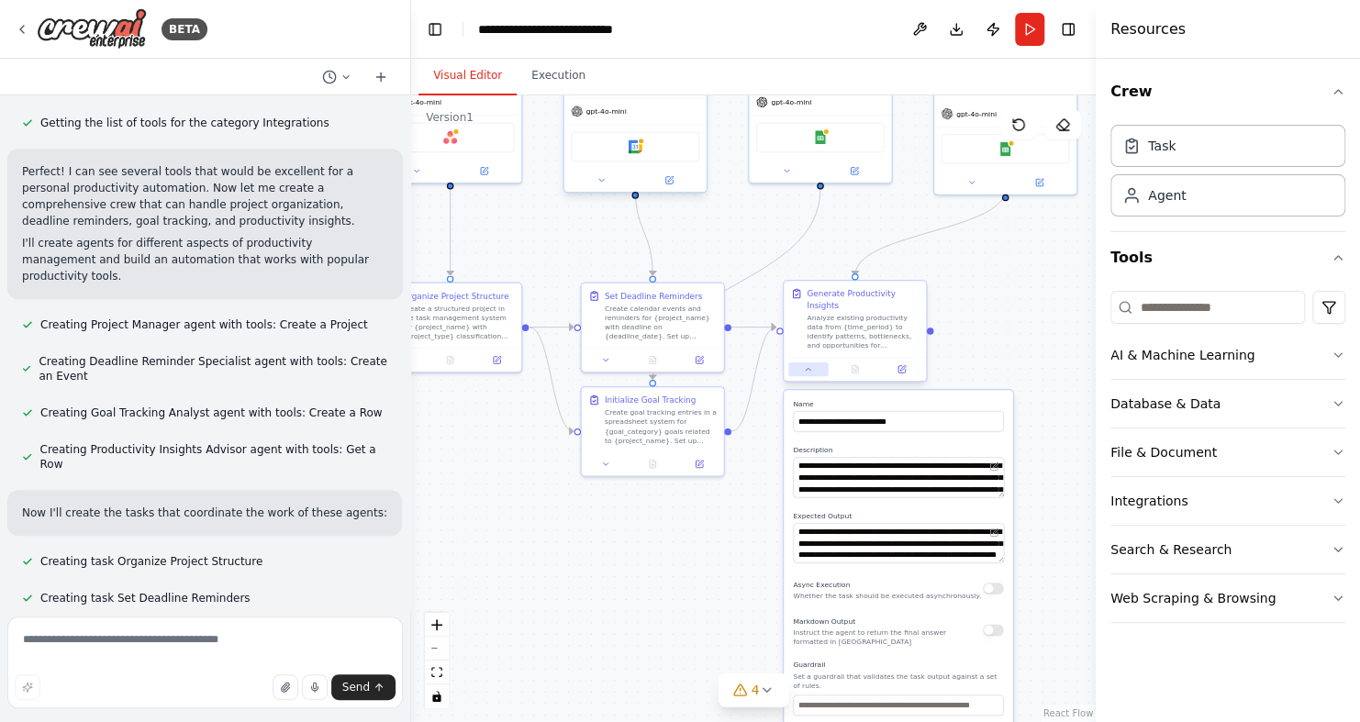
click at [815, 363] on button at bounding box center [807, 370] width 39 height 14
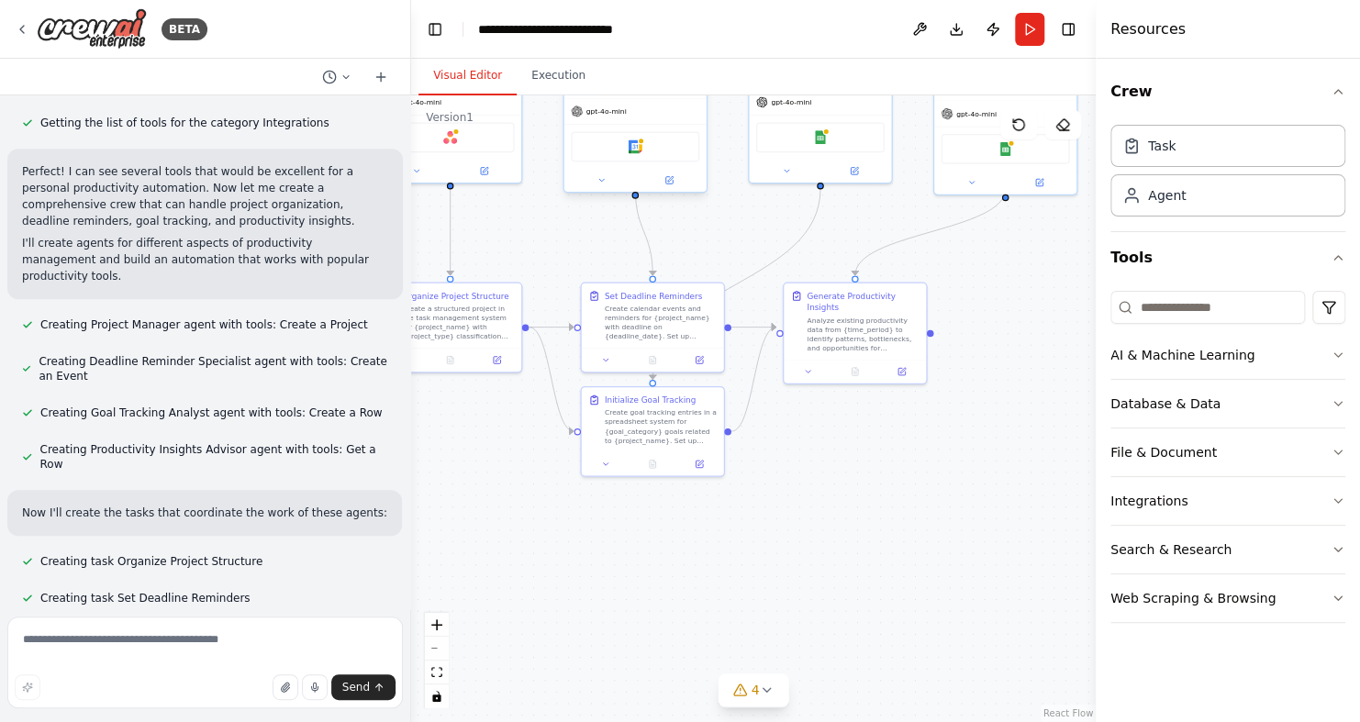
scroll to position [1690, 0]
